Goal: Task Accomplishment & Management: Manage account settings

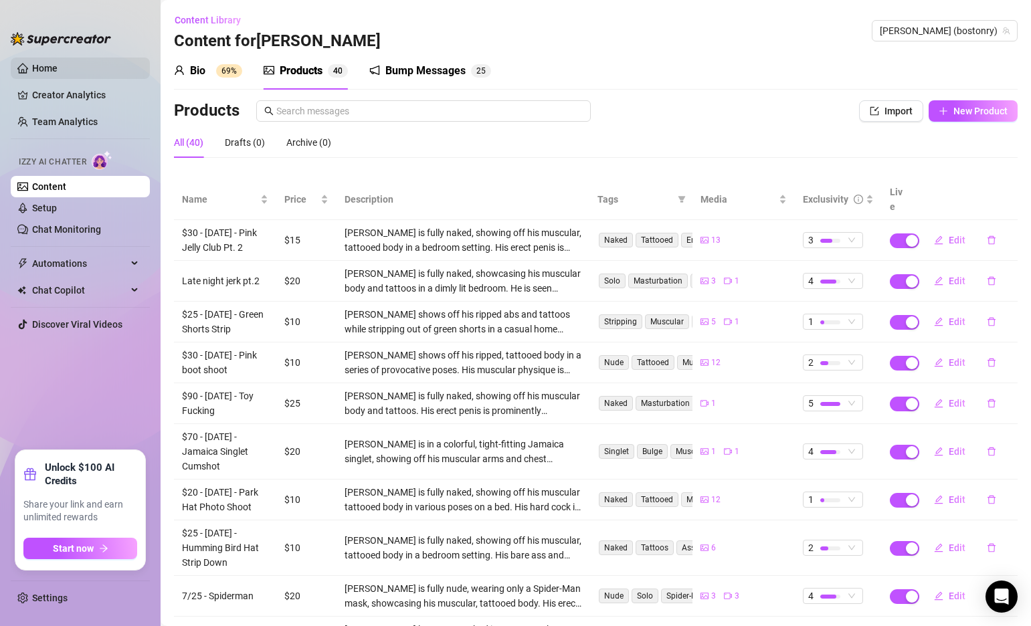
click at [58, 72] on link "Home" at bounding box center [44, 68] width 25 height 11
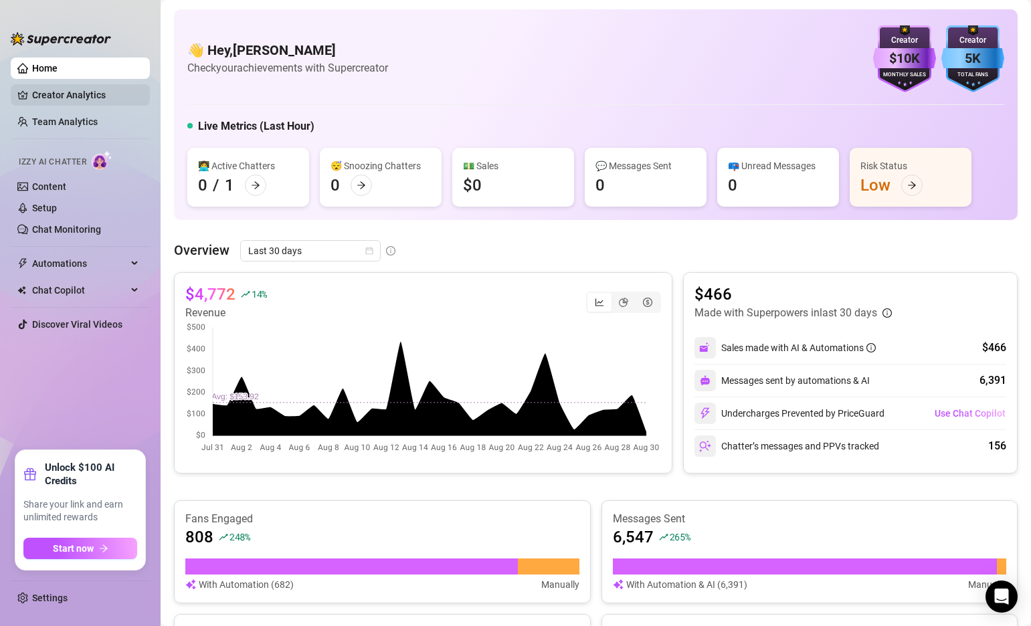
click at [78, 95] on link "Creator Analytics" at bounding box center [85, 94] width 107 height 21
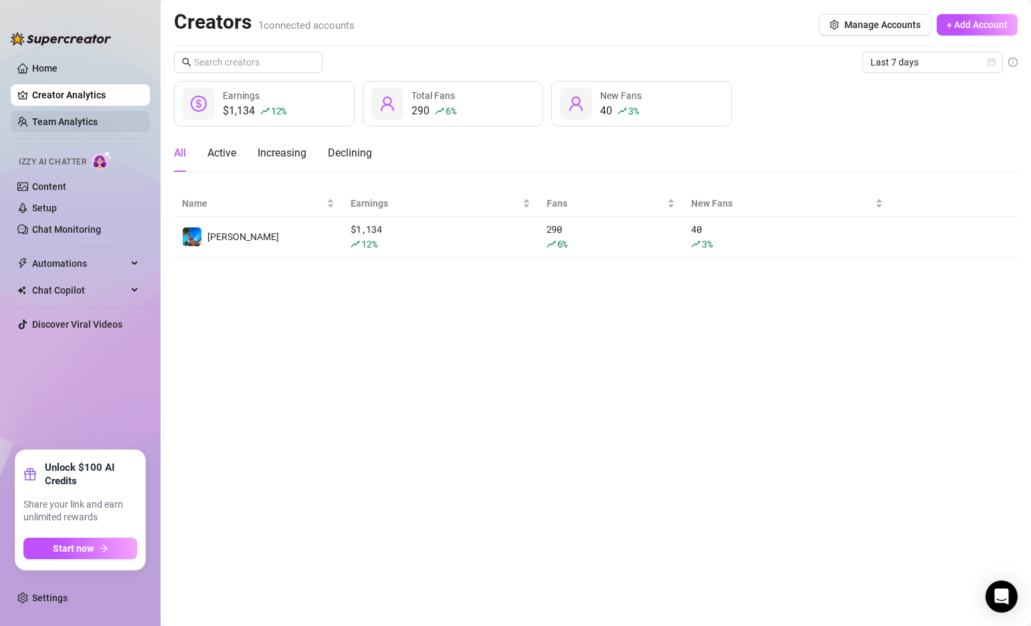
click at [84, 117] on link "Team Analytics" at bounding box center [65, 121] width 66 height 11
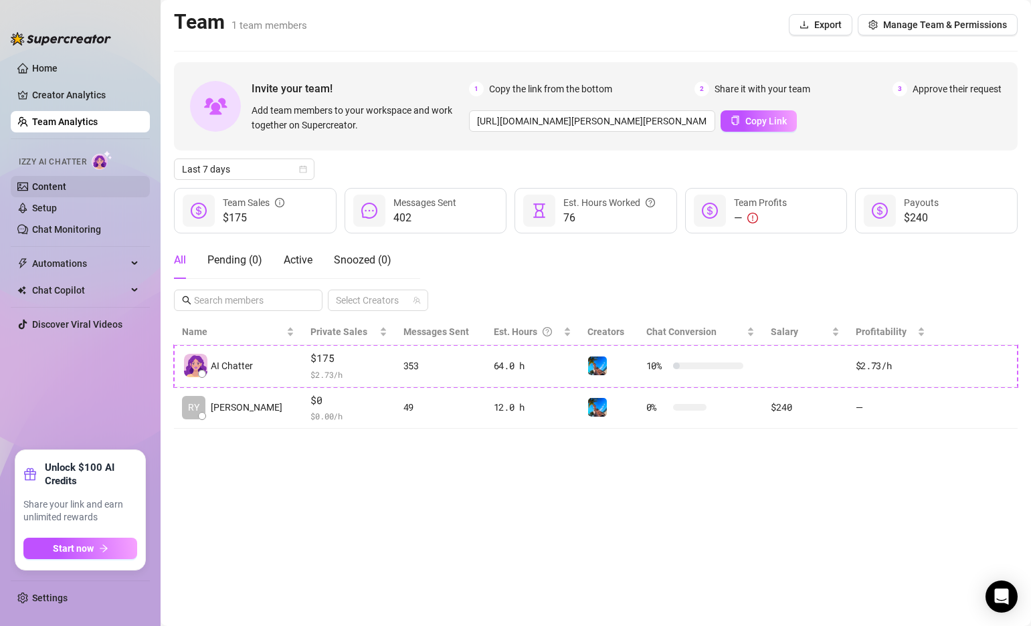
click at [49, 191] on link "Content" at bounding box center [49, 186] width 34 height 11
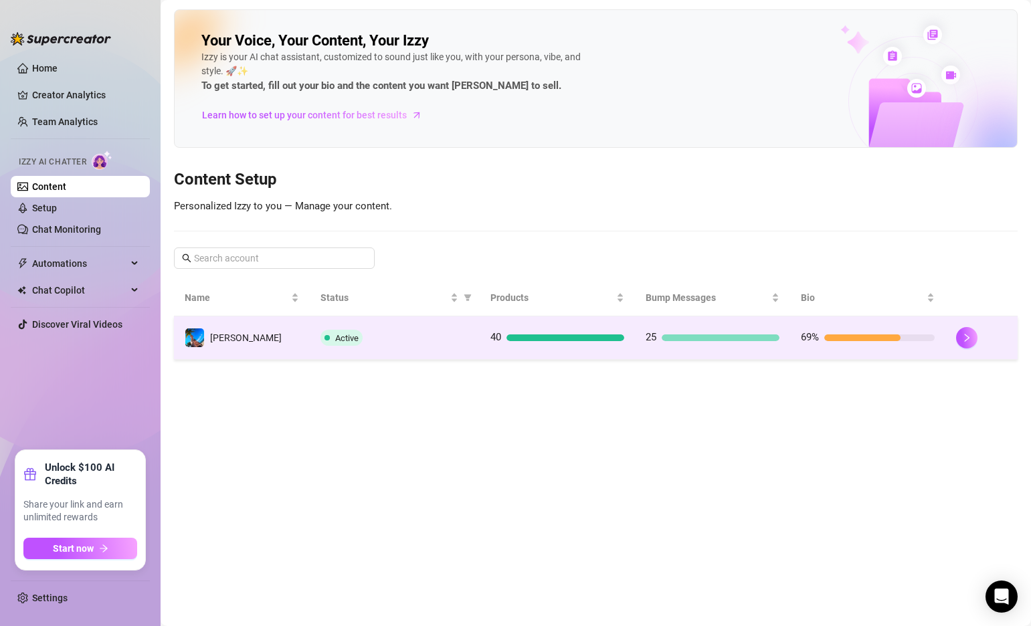
click at [470, 346] on td "Active" at bounding box center [395, 337] width 170 height 43
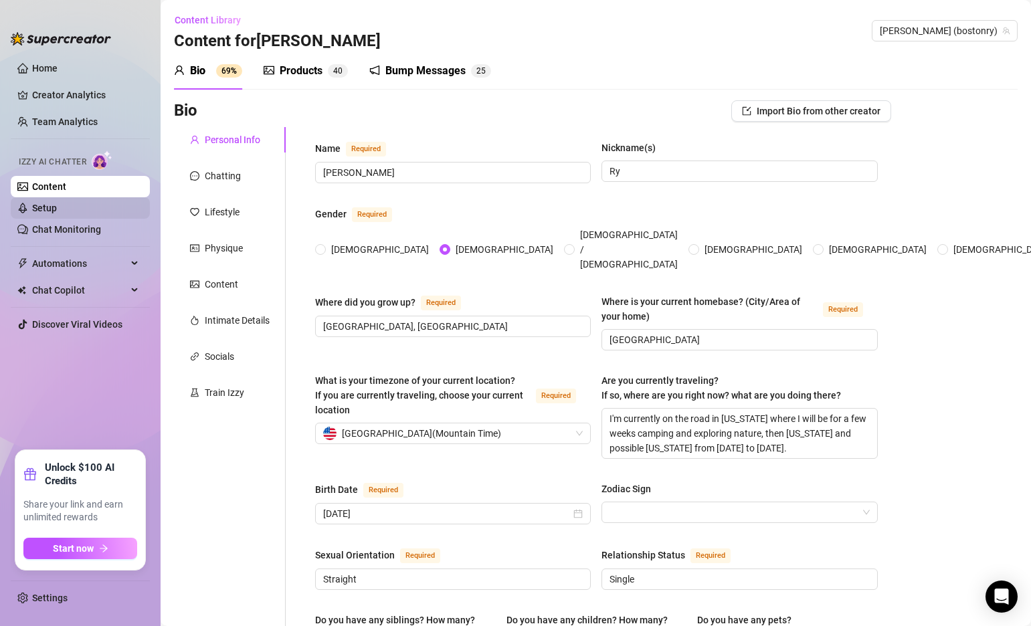
click at [57, 211] on link "Setup" at bounding box center [44, 208] width 25 height 11
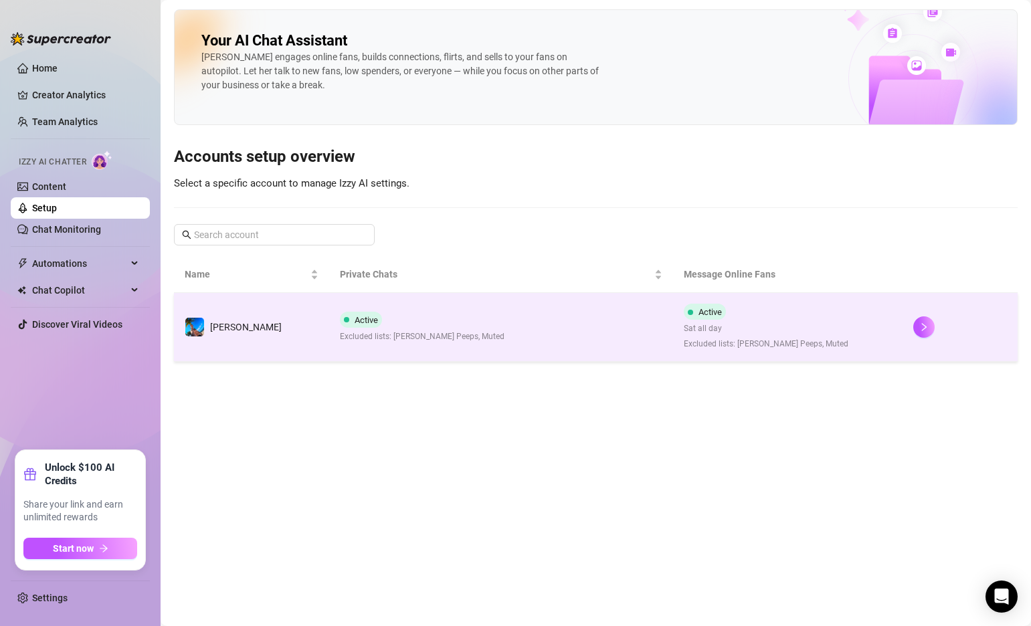
click at [463, 330] on td "Active Excluded lists: [PERSON_NAME] Peeps, Muted" at bounding box center [501, 327] width 345 height 69
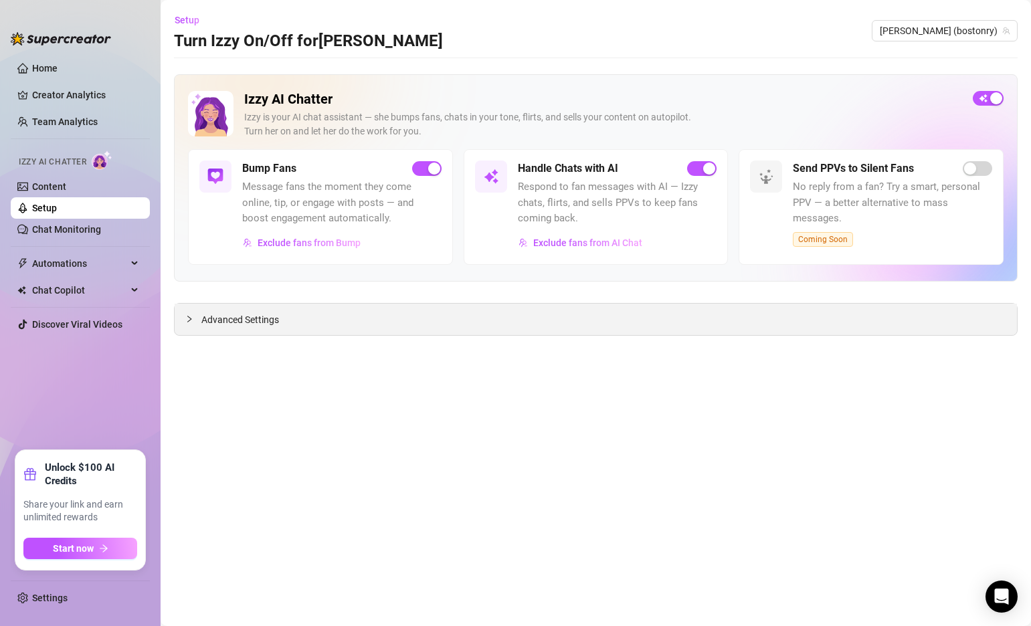
click at [211, 318] on span "Advanced Settings" at bounding box center [240, 319] width 78 height 15
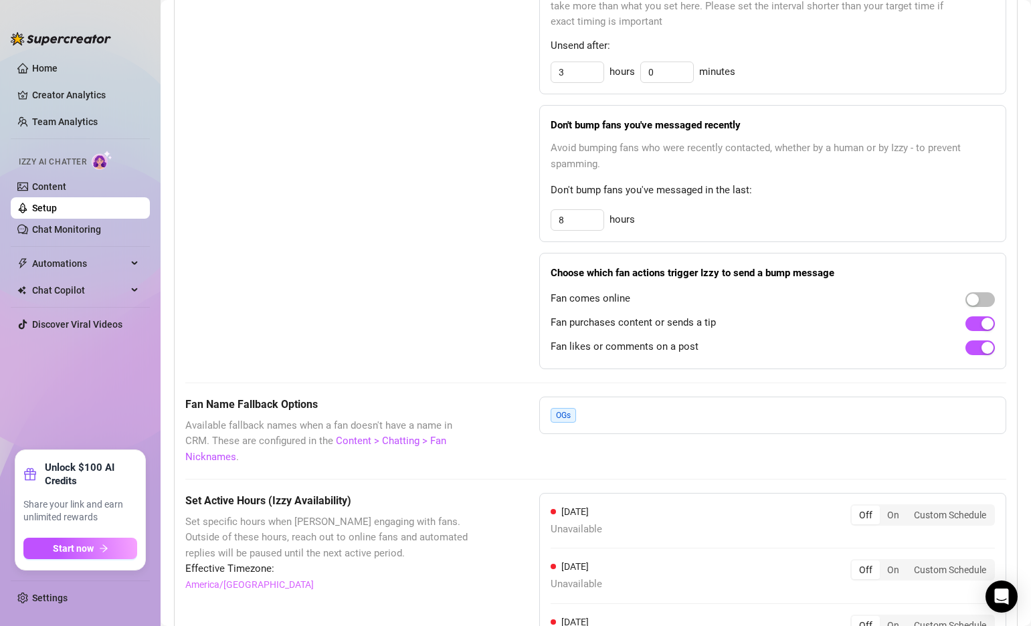
scroll to position [697, 0]
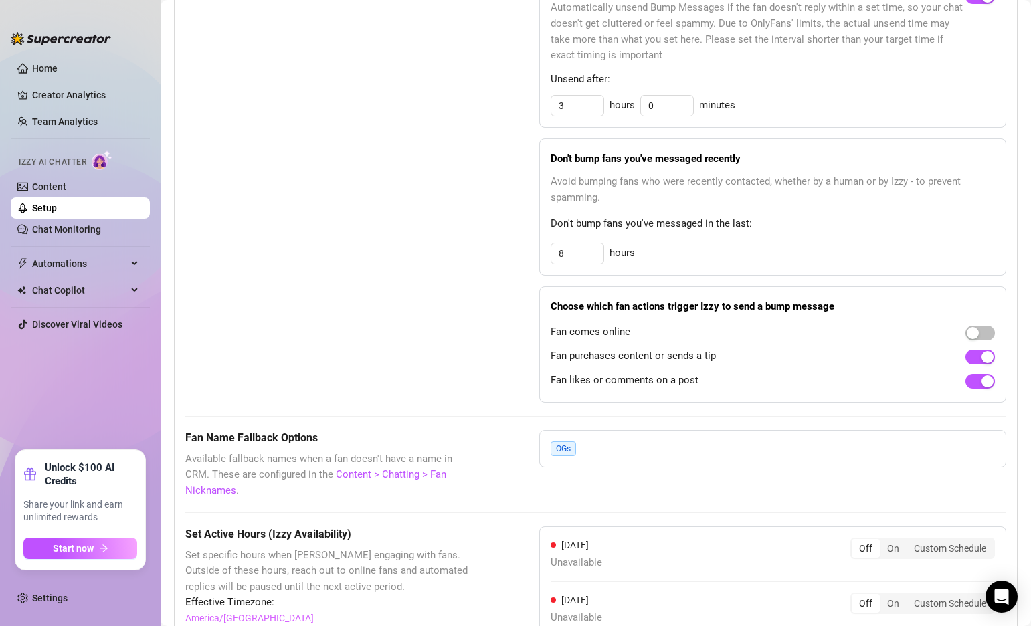
click at [605, 433] on div "OGs" at bounding box center [772, 448] width 467 height 37
click at [564, 442] on span "OGs" at bounding box center [563, 449] width 25 height 15
click at [392, 468] on link "Content > Chatting > Fan Nicknames" at bounding box center [315, 482] width 261 height 28
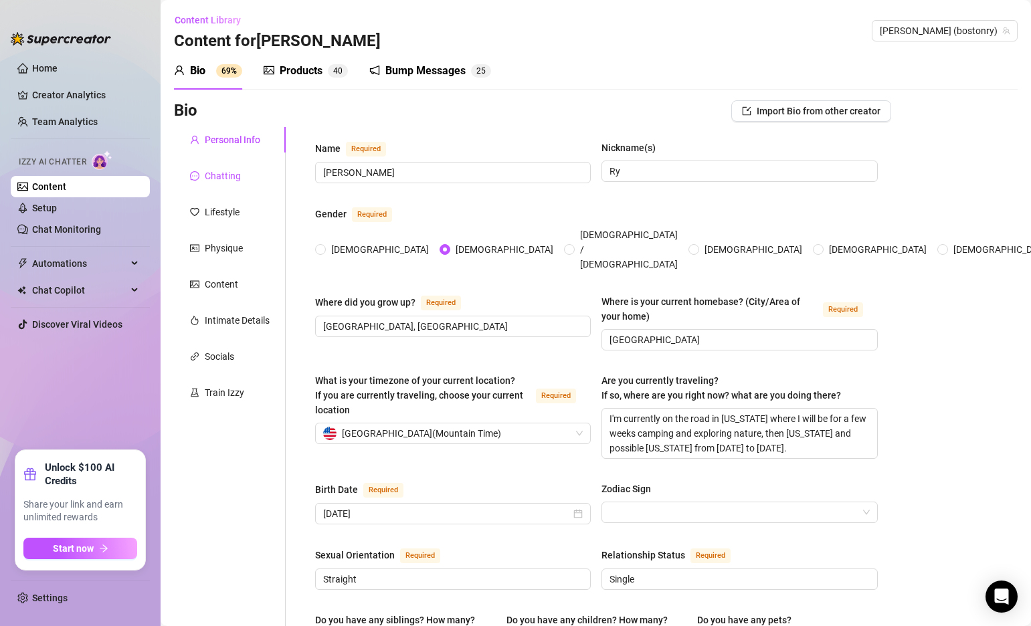
click at [225, 173] on div "Chatting" at bounding box center [223, 176] width 36 height 15
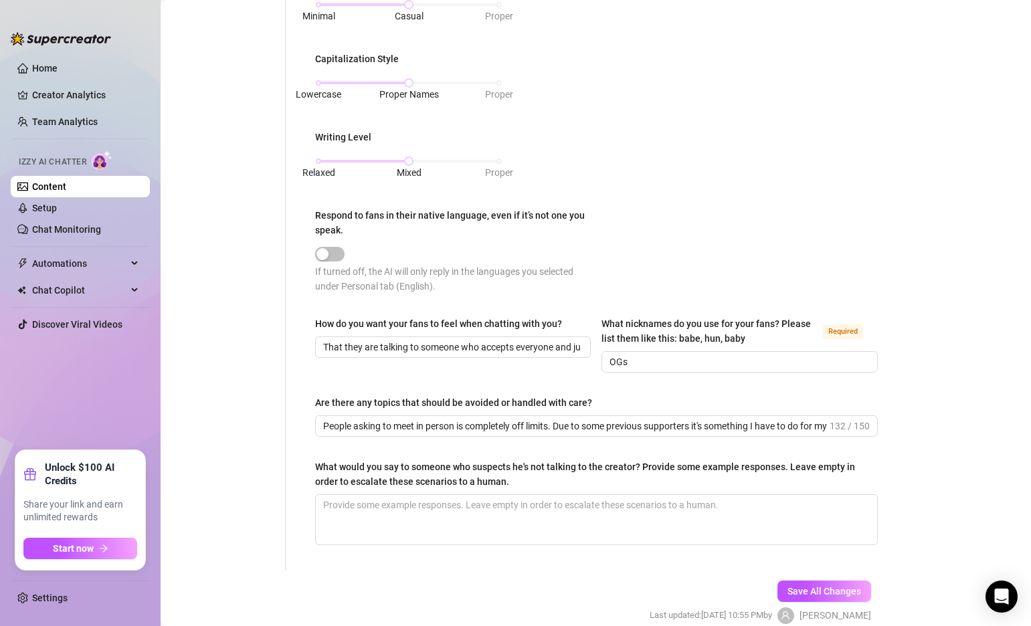
scroll to position [604, 0]
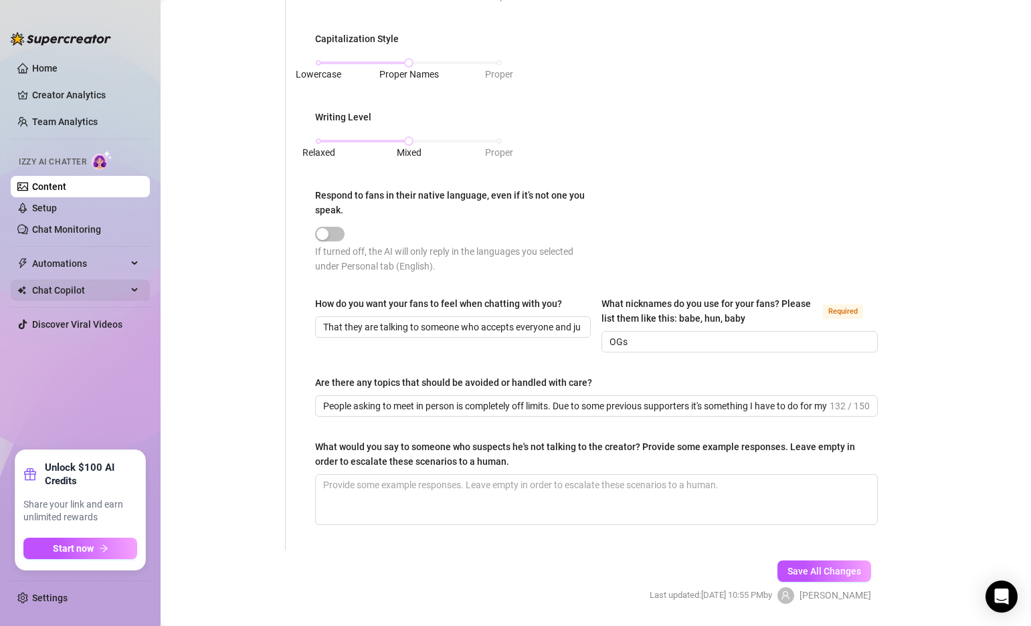
click at [70, 296] on span "Chat Copilot" at bounding box center [79, 290] width 95 height 21
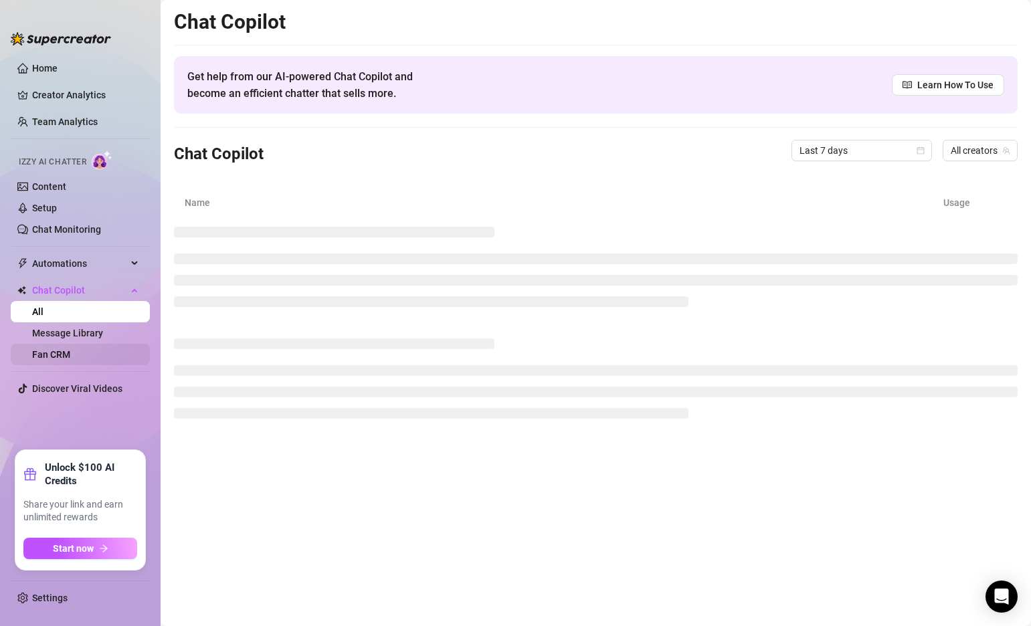
click at [58, 355] on link "Fan CRM" at bounding box center [51, 354] width 38 height 11
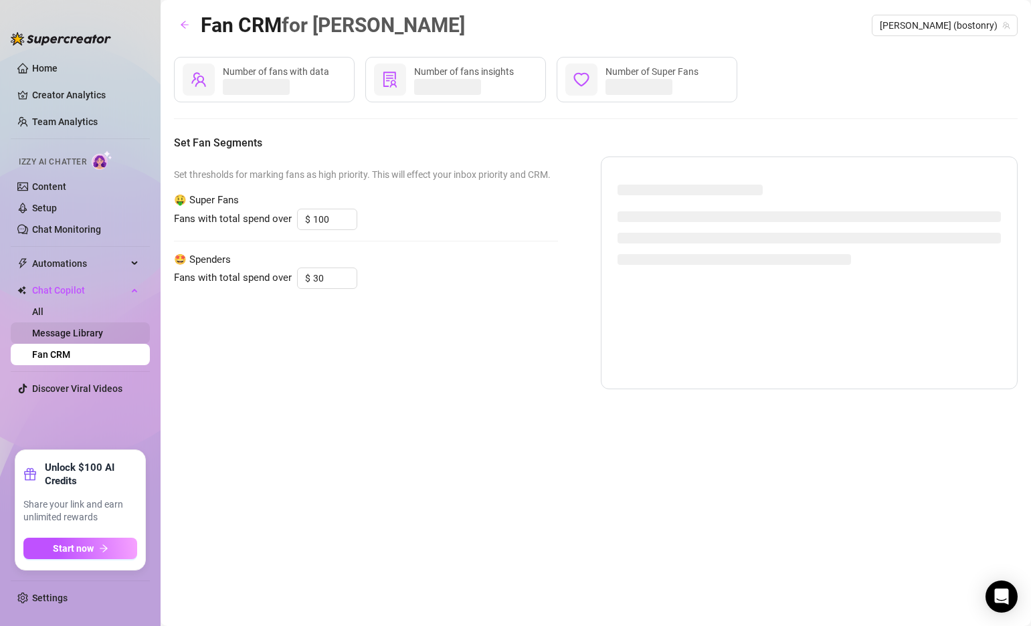
click at [78, 328] on link "Message Library" at bounding box center [67, 333] width 71 height 11
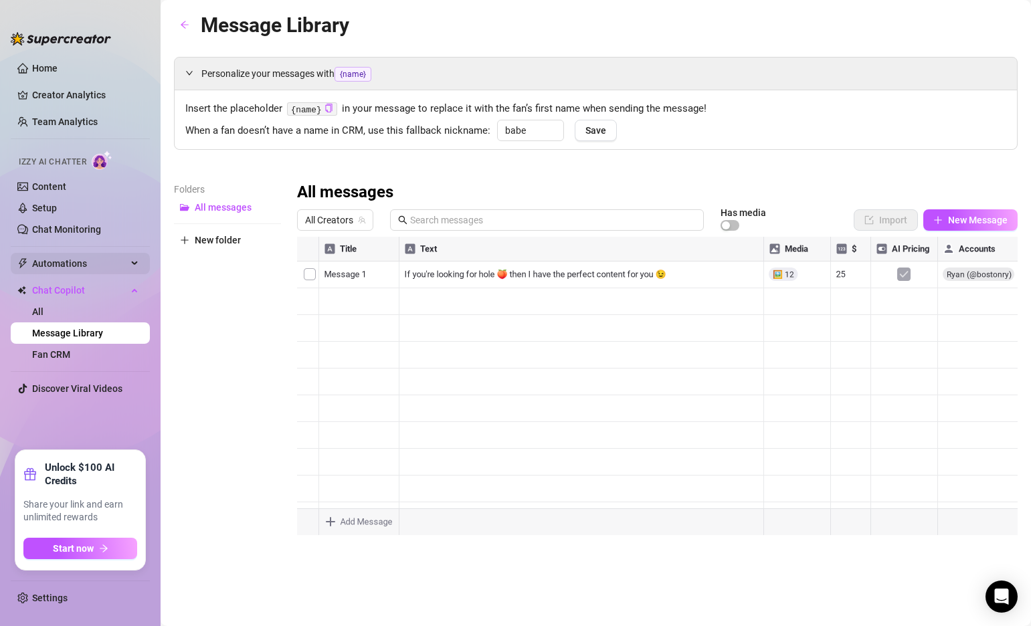
click at [78, 258] on span "Automations" at bounding box center [79, 263] width 95 height 21
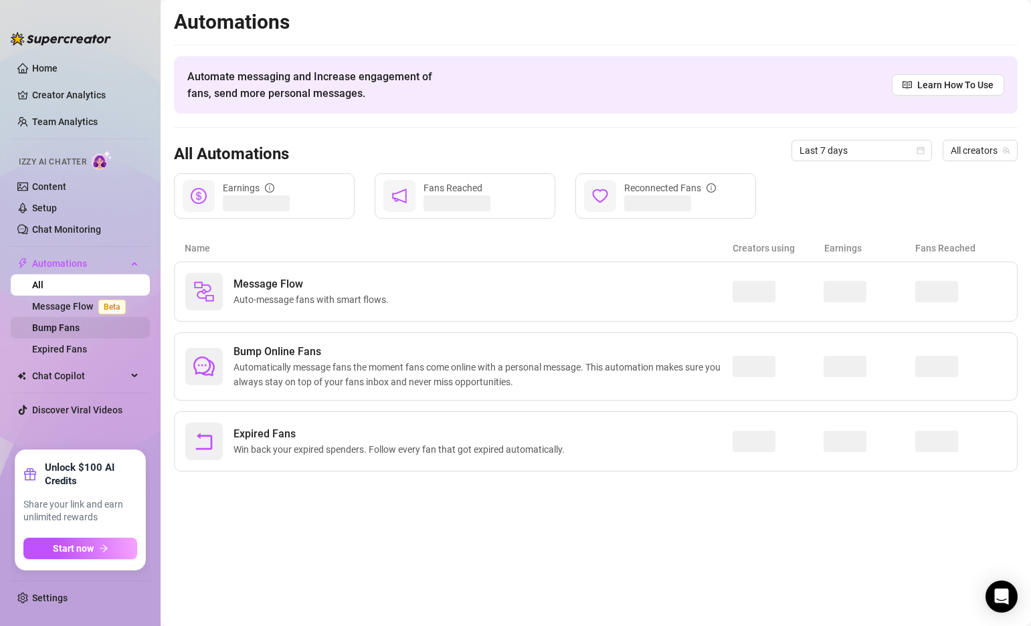
click at [58, 333] on link "Bump Fans" at bounding box center [56, 328] width 48 height 11
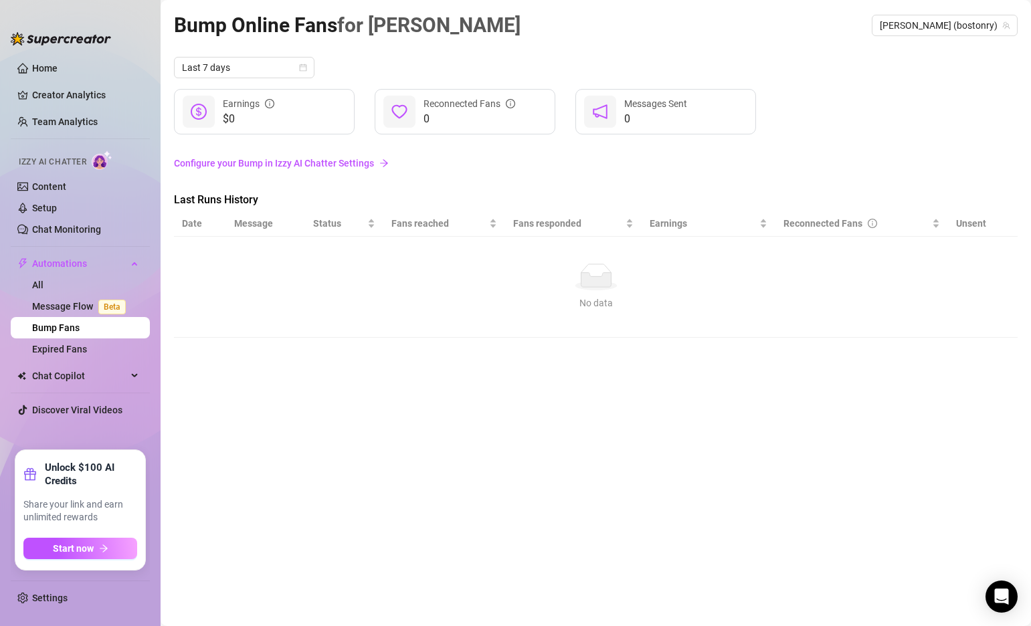
click at [220, 163] on link "Configure your Bump in Izzy AI Chatter Settings" at bounding box center [596, 163] width 844 height 15
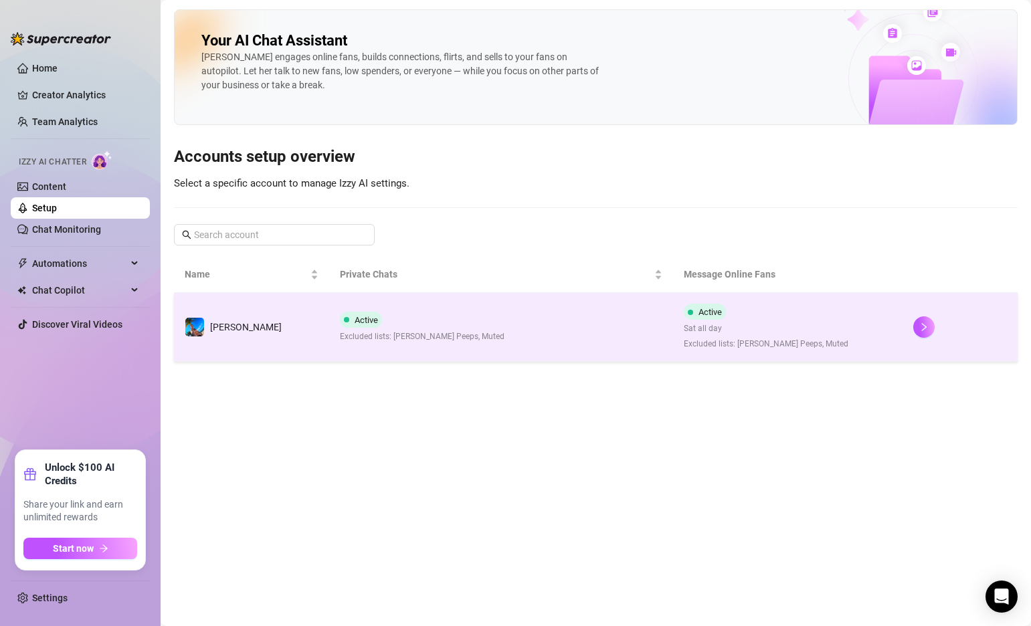
click at [432, 333] on span "Excluded lists: [PERSON_NAME] Peeps, Muted" at bounding box center [422, 337] width 165 height 13
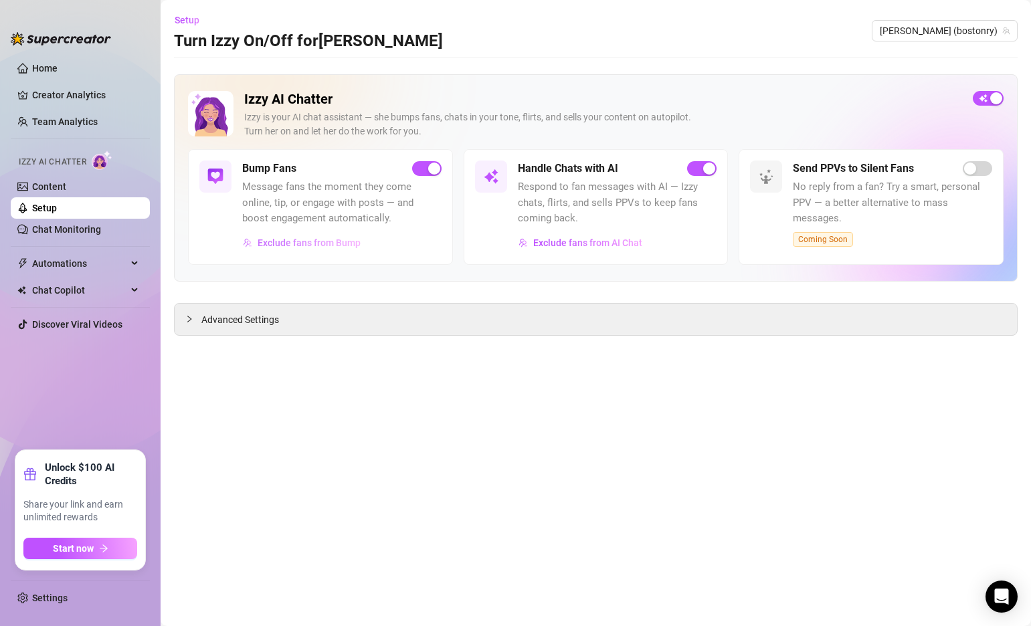
click at [320, 239] on span "Exclude fans from Bump" at bounding box center [309, 243] width 103 height 11
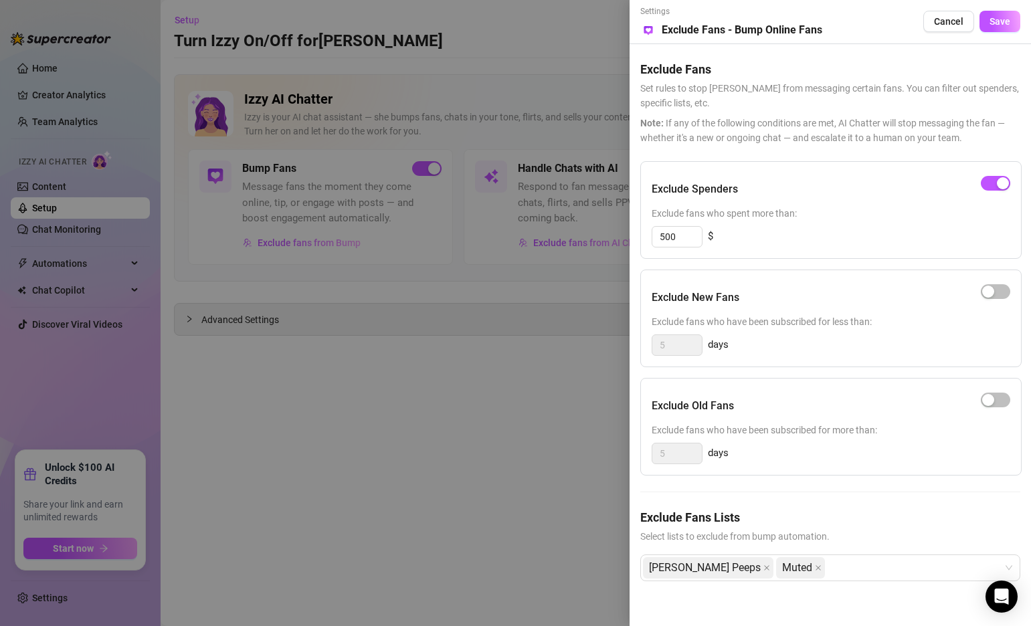
click at [307, 270] on div at bounding box center [515, 313] width 1031 height 626
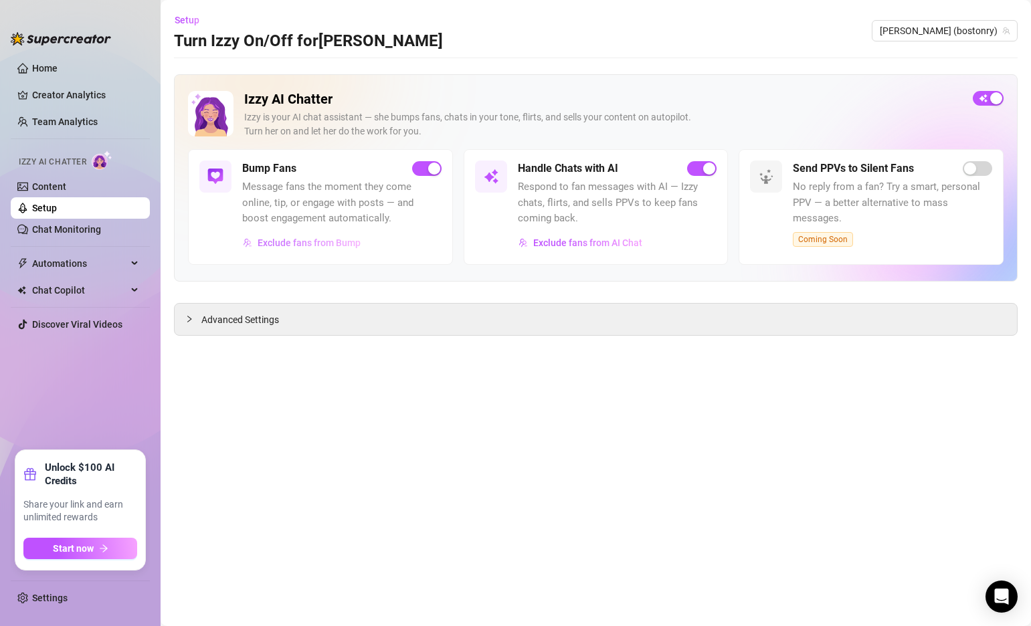
click at [298, 245] on span "Exclude fans from Bump" at bounding box center [309, 243] width 103 height 11
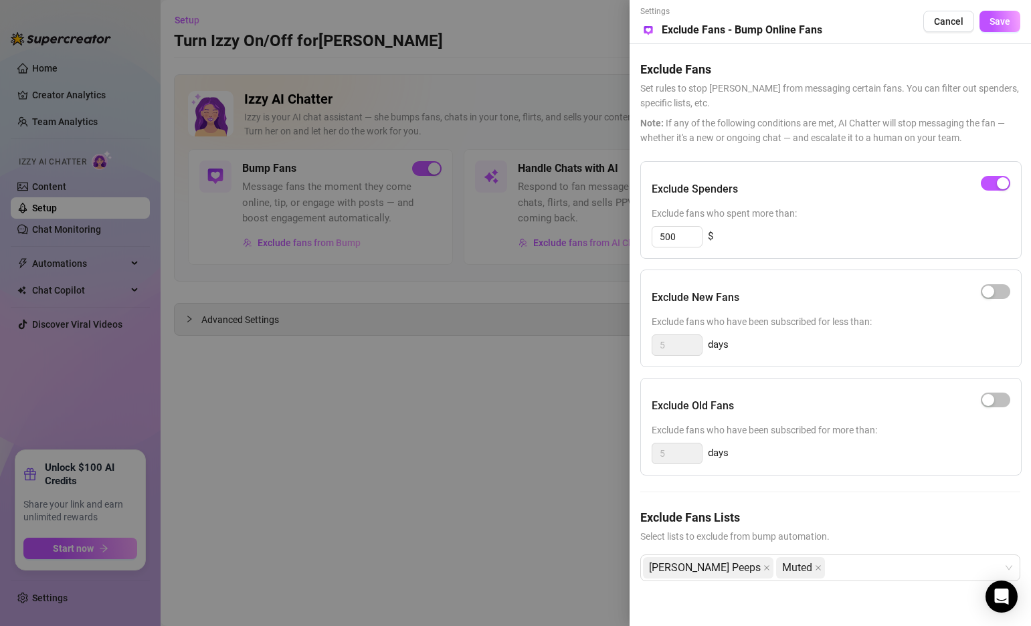
click at [424, 300] on div at bounding box center [515, 313] width 1031 height 626
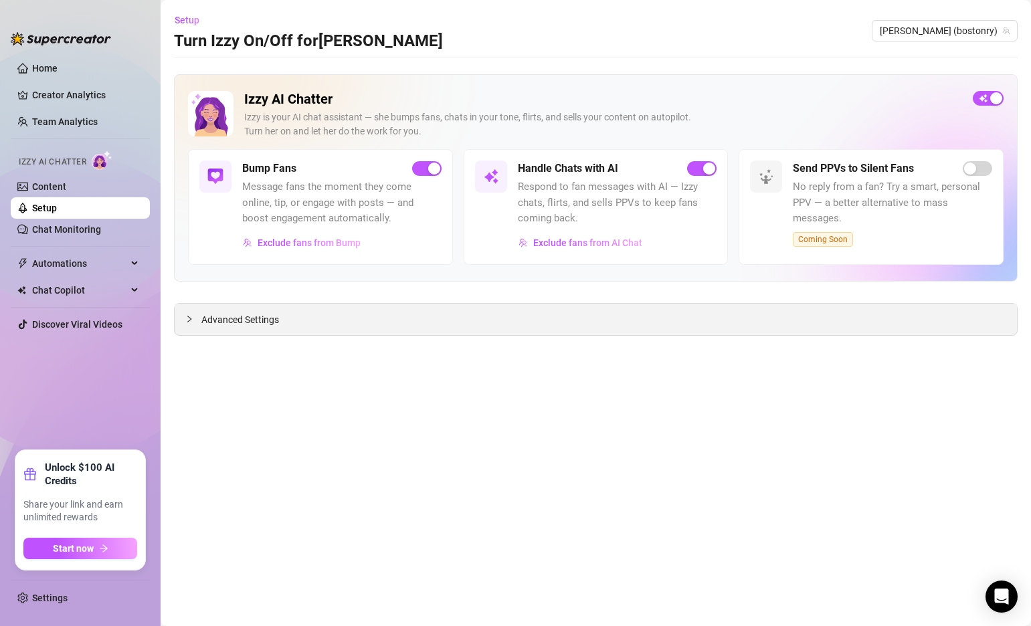
click at [203, 319] on span "Advanced Settings" at bounding box center [240, 319] width 78 height 15
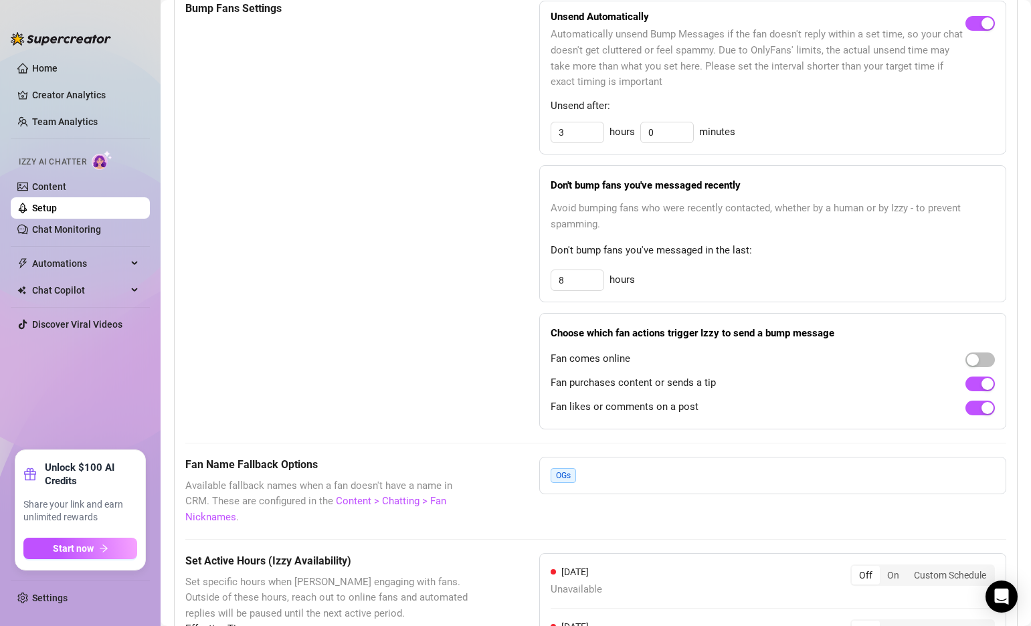
scroll to position [528, 0]
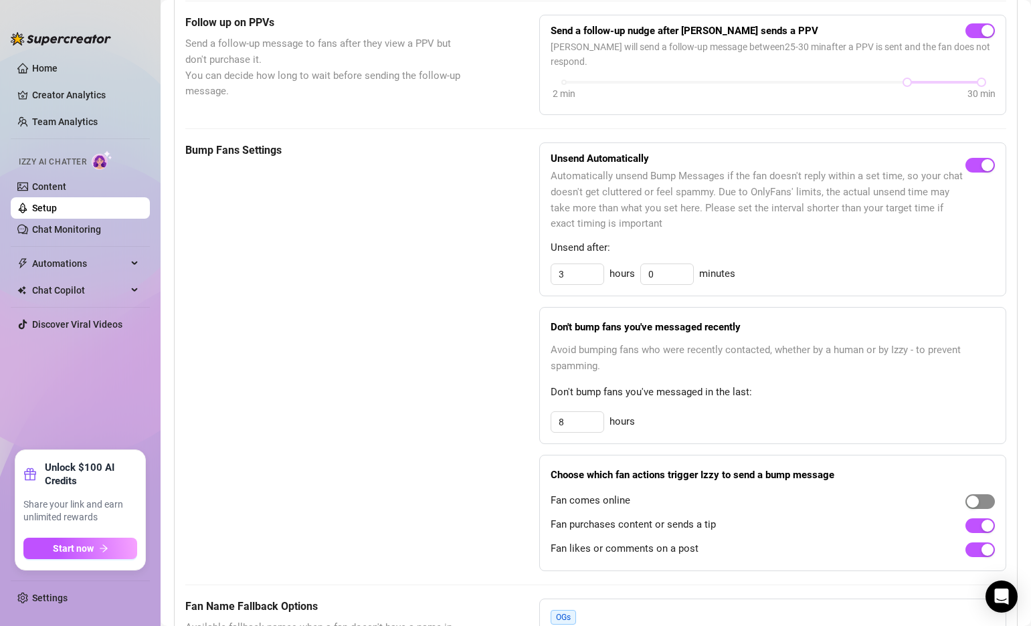
click at [984, 494] on span "button" at bounding box center [980, 501] width 29 height 15
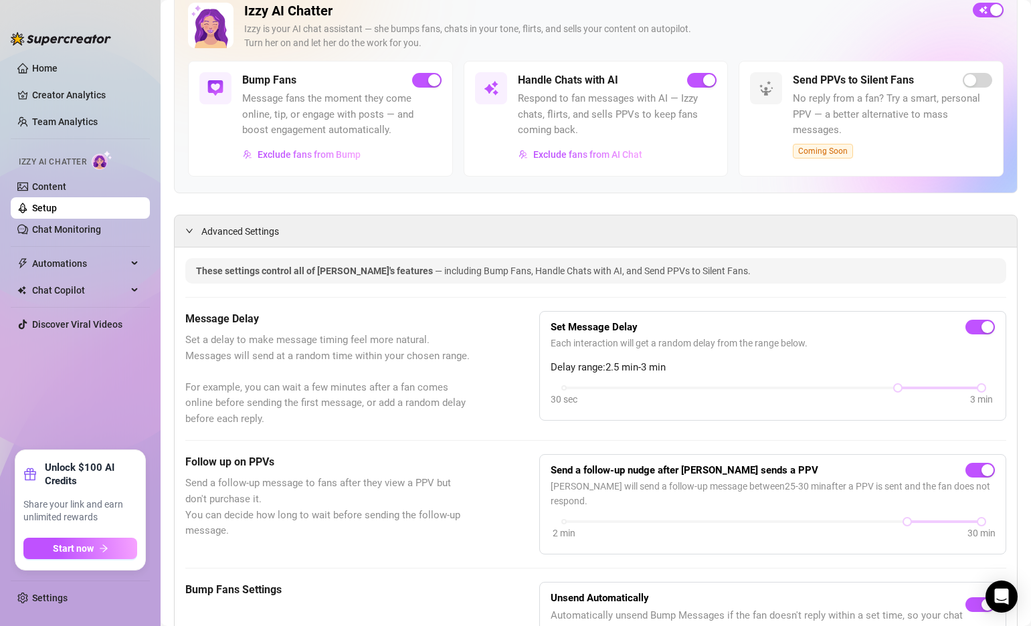
scroll to position [0, 0]
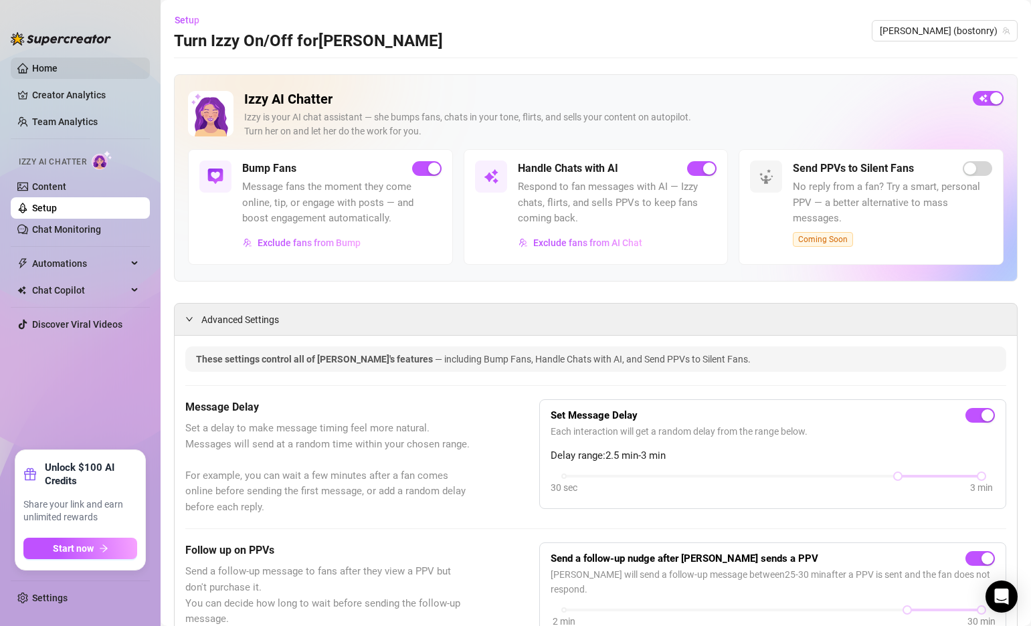
click at [46, 68] on link "Home" at bounding box center [44, 68] width 25 height 11
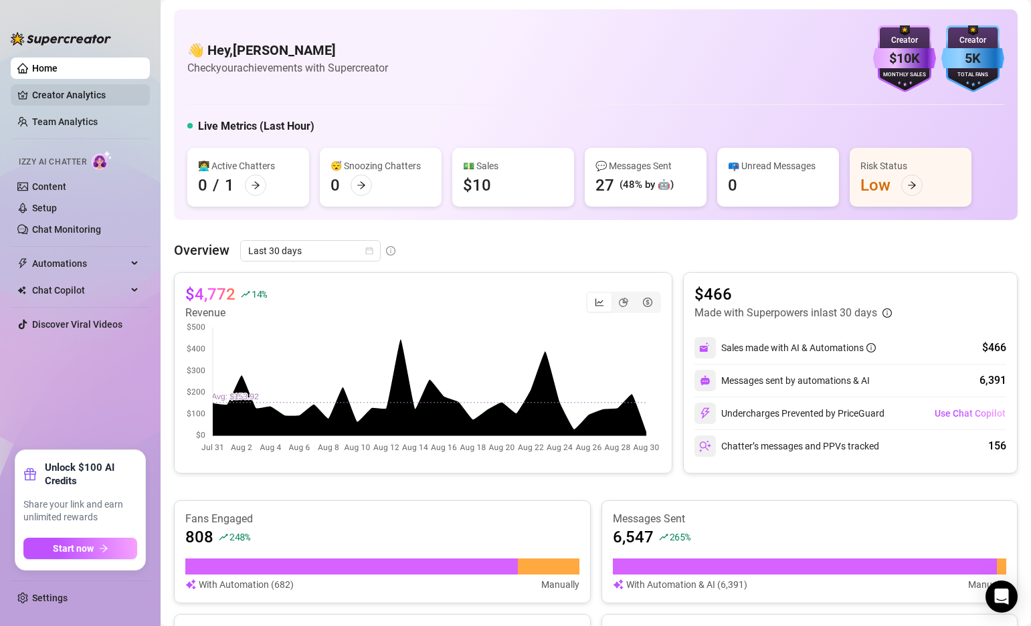
click at [56, 93] on link "Creator Analytics" at bounding box center [85, 94] width 107 height 21
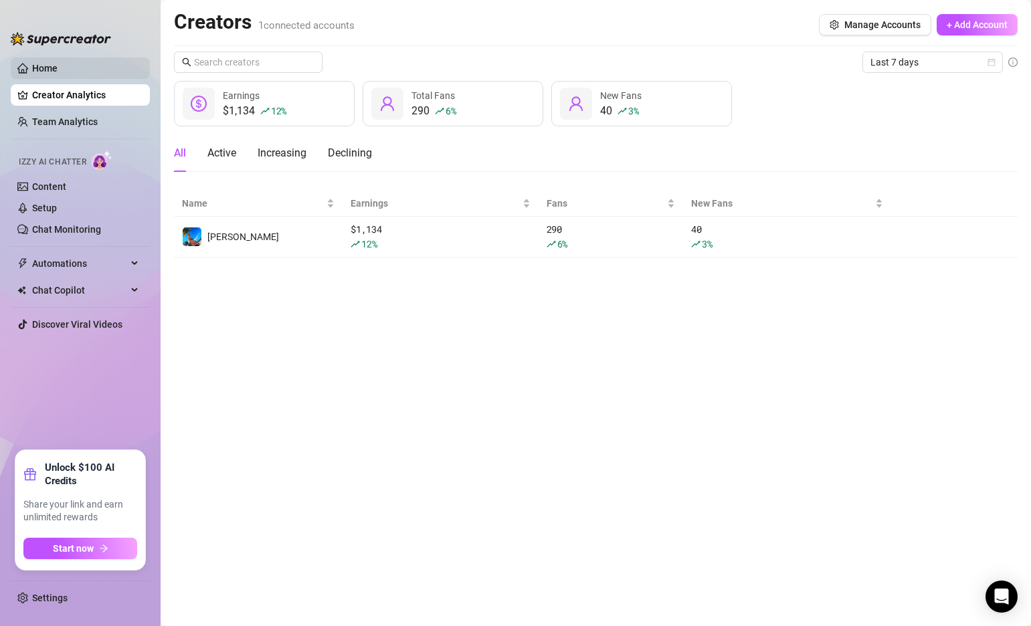
click at [55, 67] on link "Home" at bounding box center [44, 68] width 25 height 11
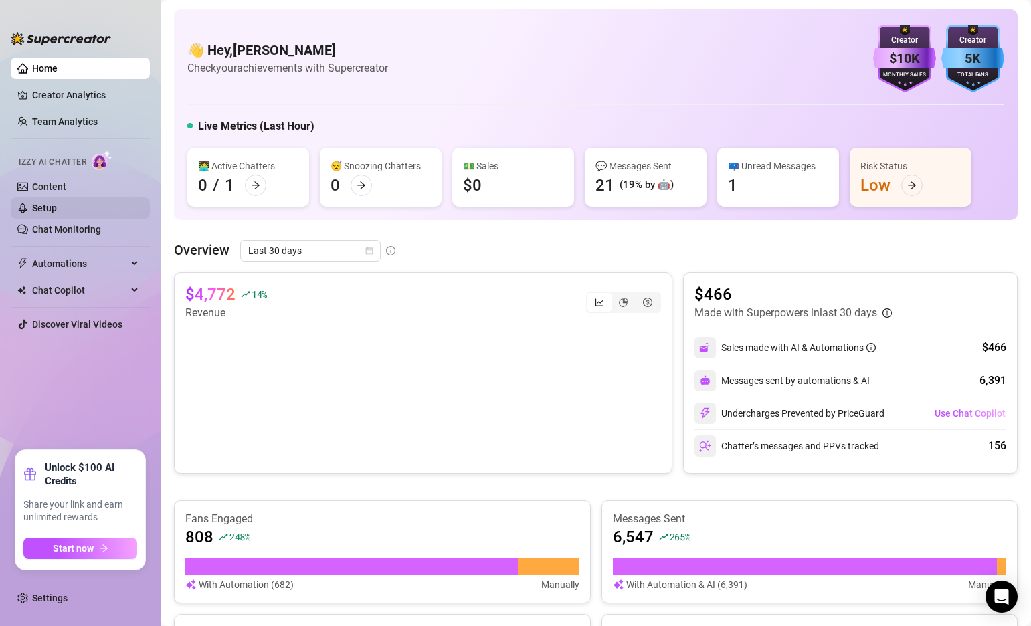
click at [57, 212] on link "Setup" at bounding box center [44, 208] width 25 height 11
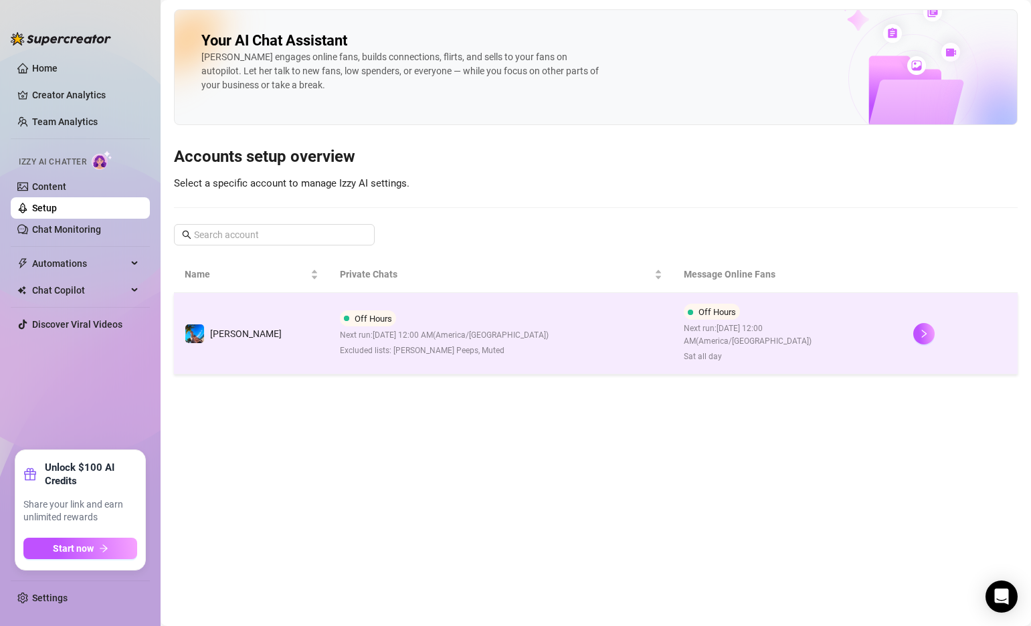
click at [464, 310] on div "Off Hours Next run: [DATE] 12:00 AM ( [GEOGRAPHIC_DATA]/[GEOGRAPHIC_DATA] ) Exc…" at bounding box center [444, 333] width 209 height 47
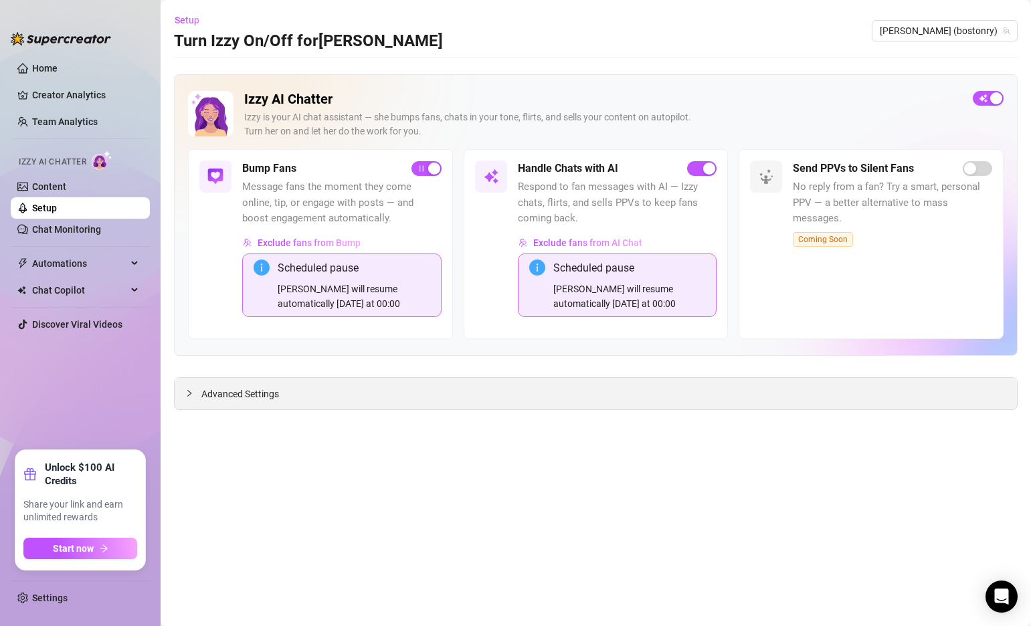
click at [222, 392] on span "Advanced Settings" at bounding box center [240, 394] width 78 height 15
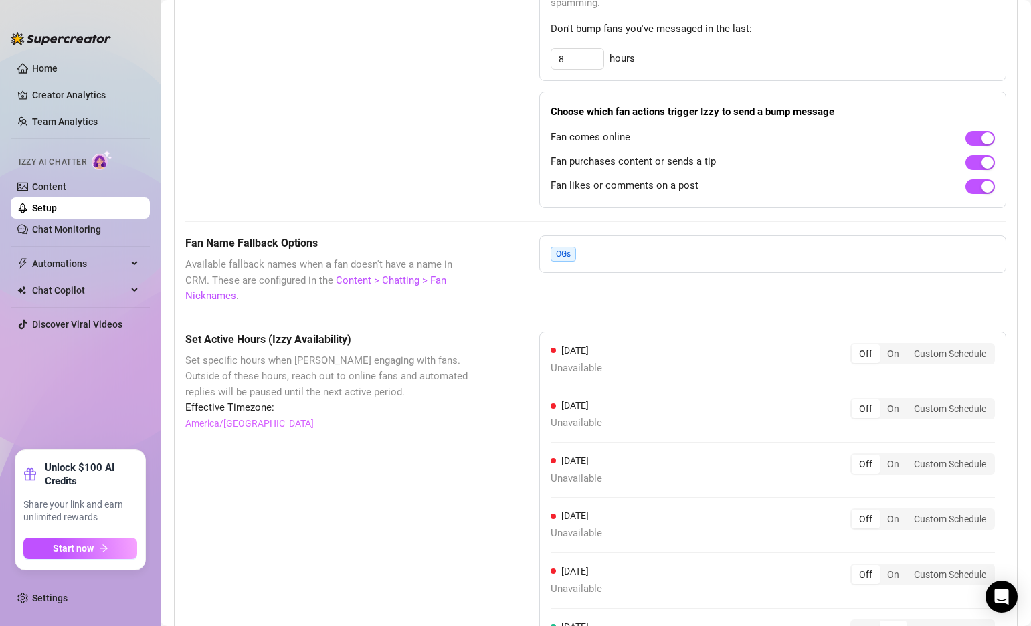
scroll to position [1217, 0]
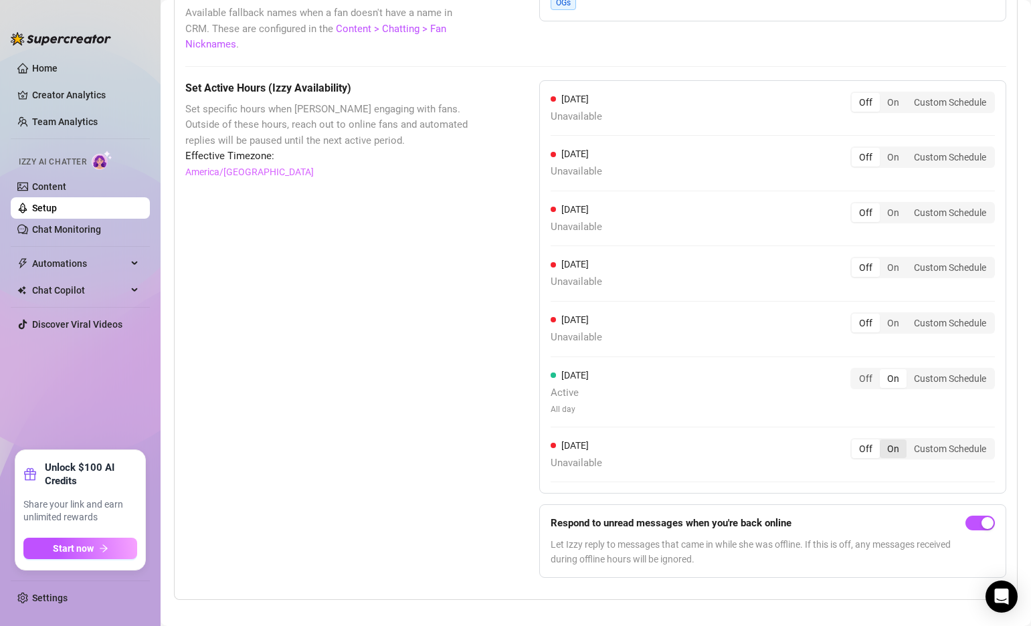
click at [892, 440] on div "On" at bounding box center [893, 449] width 27 height 19
click at [883, 442] on input "On" at bounding box center [883, 442] width 0 height 0
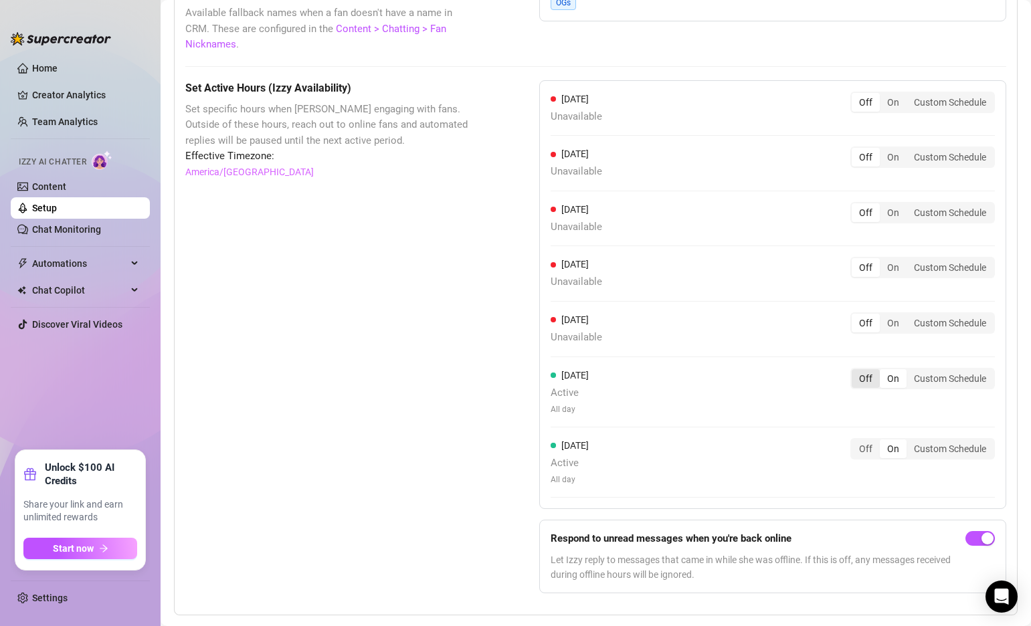
click at [865, 369] on div "Off" at bounding box center [866, 378] width 28 height 19
click at [855, 371] on input "Off" at bounding box center [855, 371] width 0 height 0
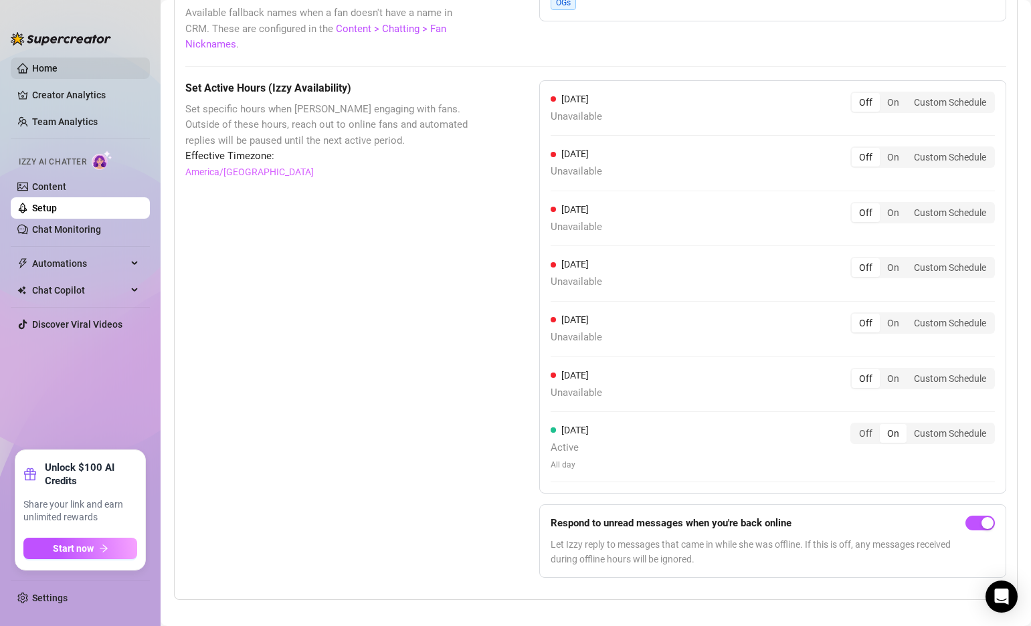
click at [39, 69] on link "Home" at bounding box center [44, 68] width 25 height 11
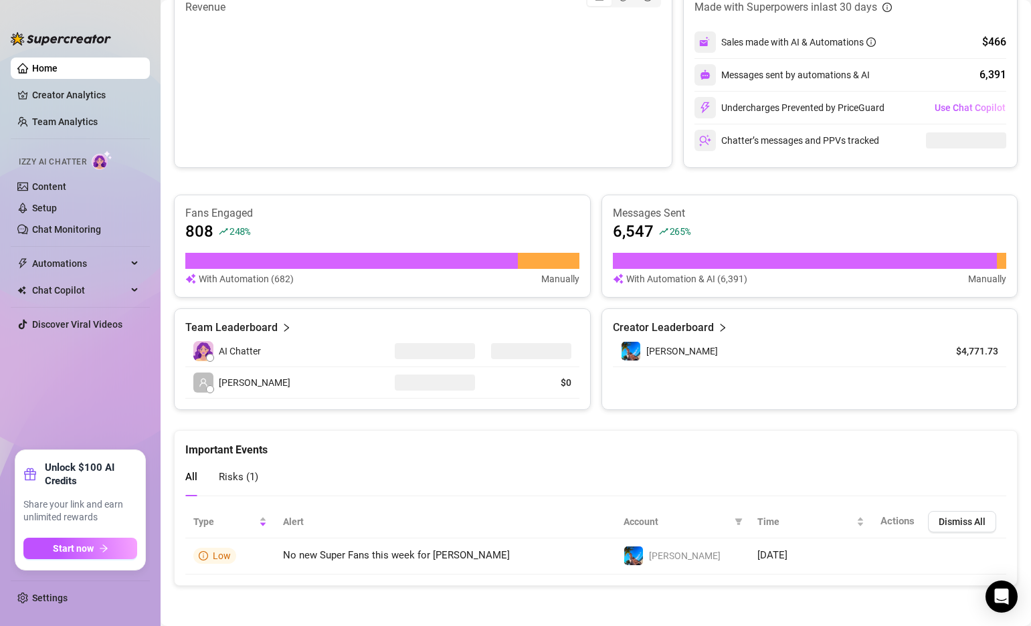
scroll to position [305, 0]
